Goal: Find specific page/section: Find specific page/section

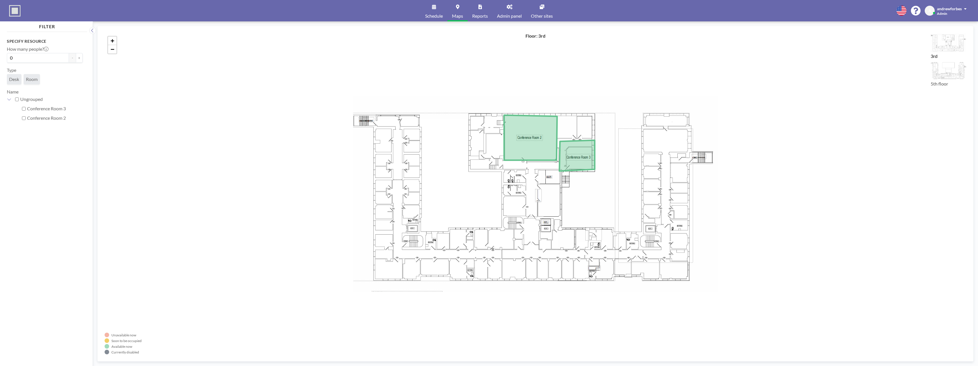
click at [457, 12] on link "Maps" at bounding box center [458, 10] width 20 height 21
click at [936, 73] on img at bounding box center [949, 70] width 36 height 19
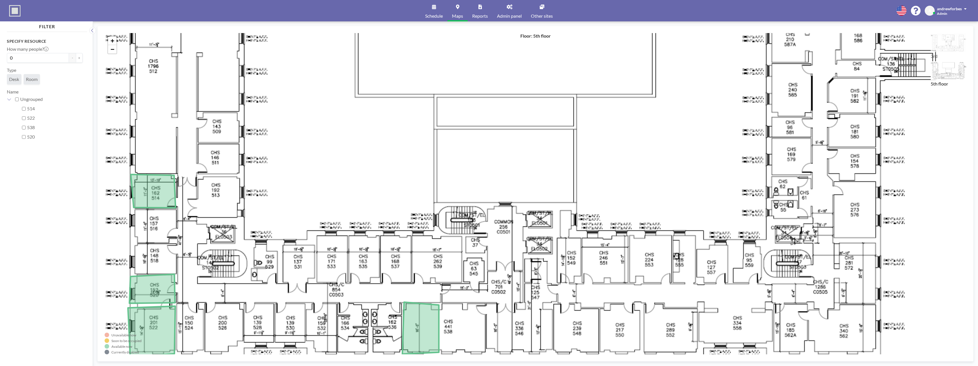
click at [942, 38] on img at bounding box center [949, 42] width 36 height 19
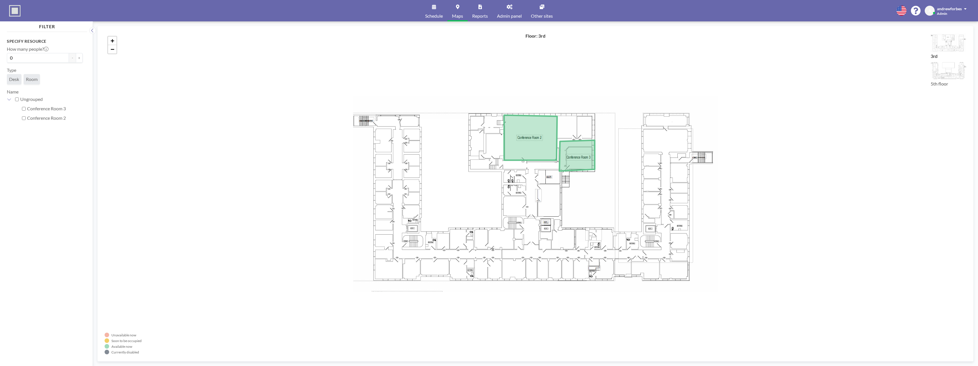
click at [947, 68] on img at bounding box center [949, 70] width 36 height 19
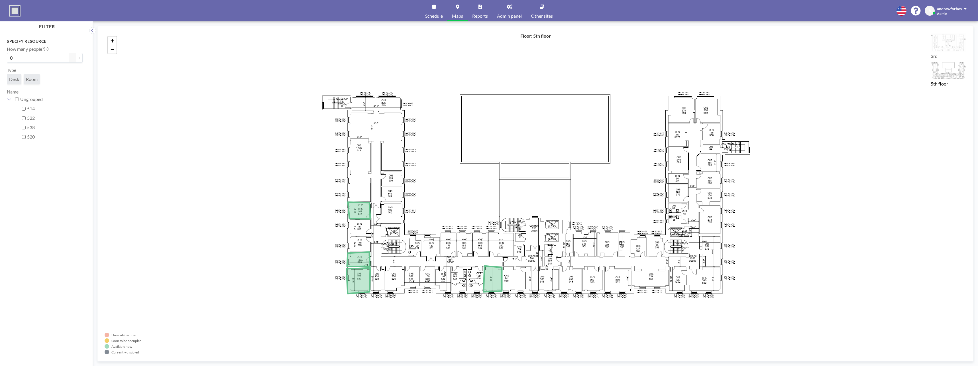
click at [443, 9] on link "Schedule" at bounding box center [434, 10] width 27 height 21
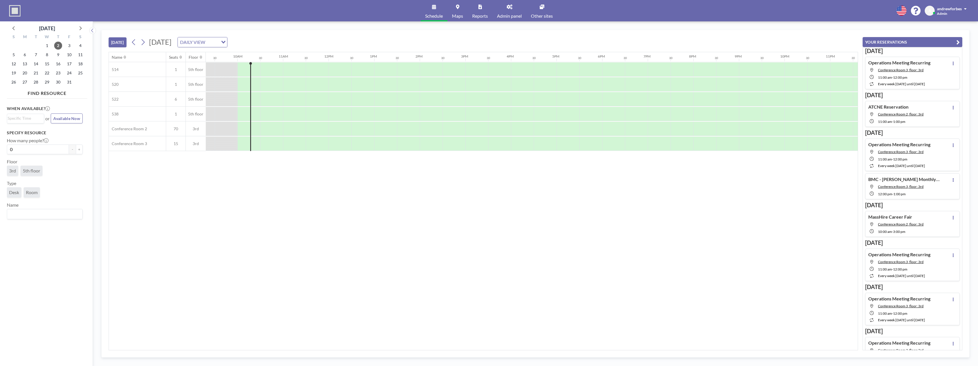
scroll to position [0, 433]
click at [900, 113] on span "Conference Room 2, floor: 3rd" at bounding box center [901, 114] width 46 height 4
